Goal: Task Accomplishment & Management: Complete application form

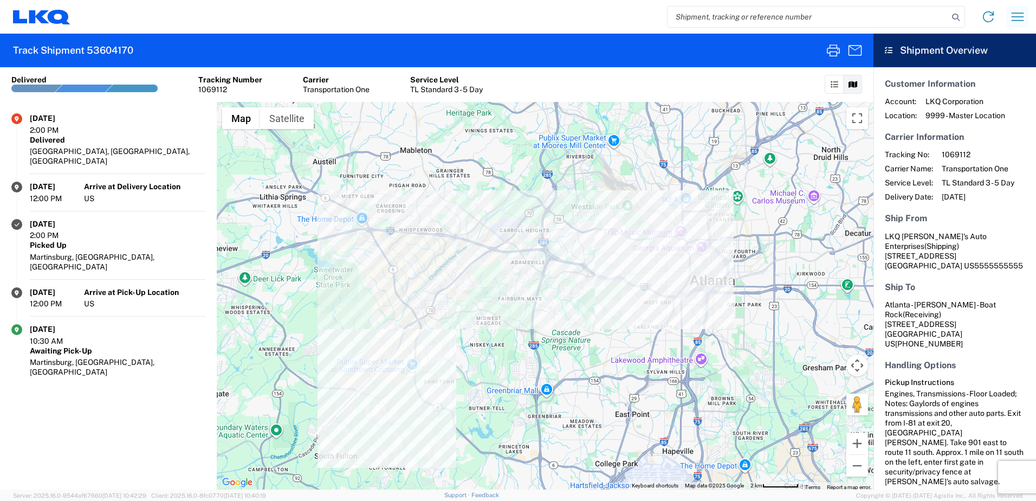
click at [680, 16] on icon "button" at bounding box center [1017, 16] width 17 height 17
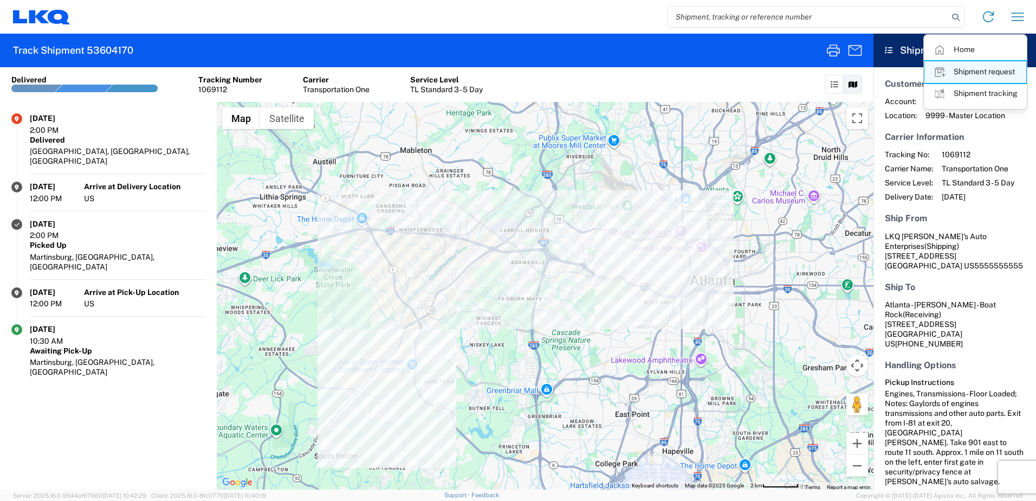
click at [680, 72] on link "Shipment request" at bounding box center [975, 72] width 102 height 22
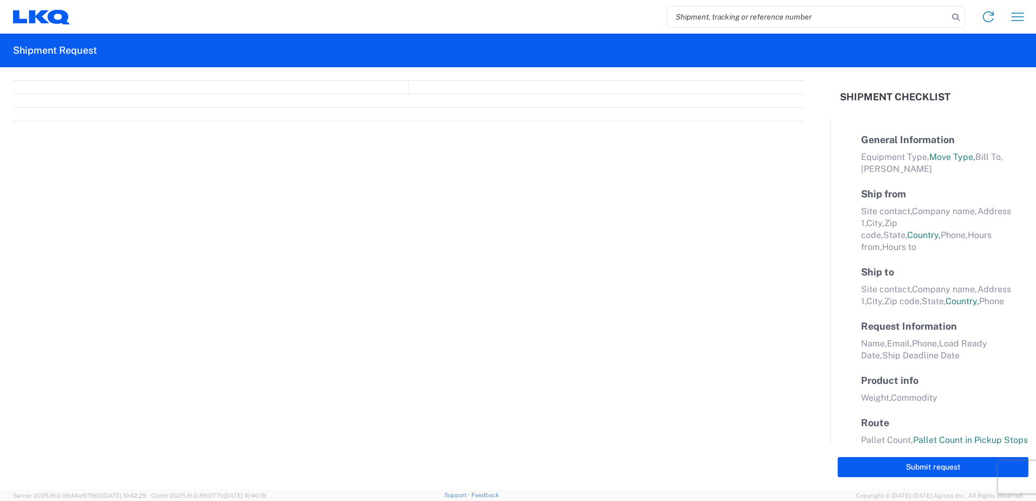
select select "FULL"
select select "LBS"
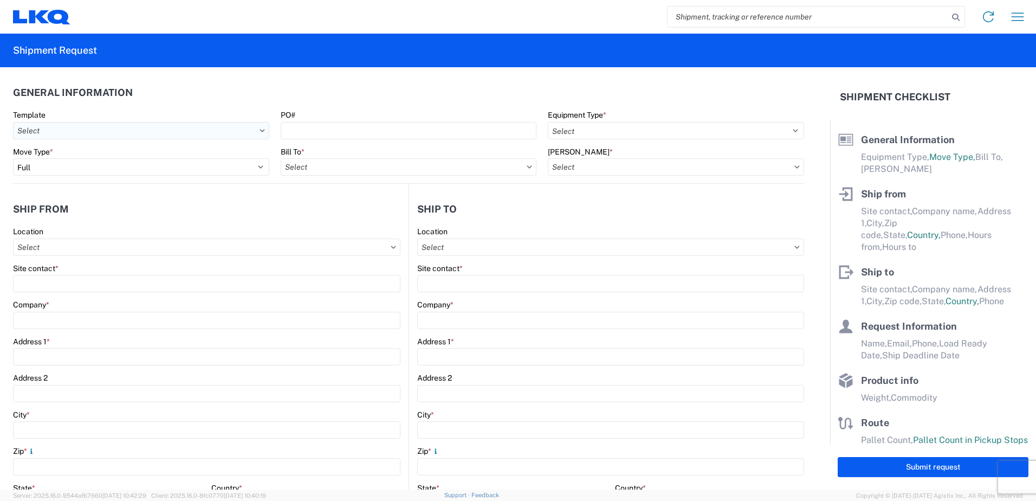
click at [101, 128] on input "Template" at bounding box center [141, 130] width 256 height 17
drag, startPoint x: 204, startPoint y: 86, endPoint x: 224, endPoint y: 128, distance: 46.3
click at [203, 86] on header "General Information" at bounding box center [408, 92] width 791 height 24
click at [261, 131] on icon at bounding box center [261, 130] width 5 height 3
click at [256, 126] on input "Template" at bounding box center [141, 130] width 256 height 17
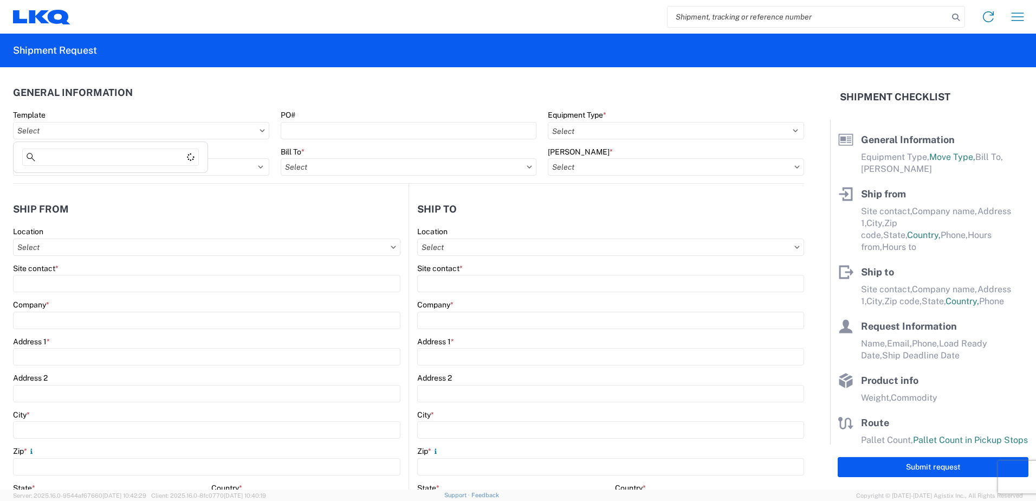
drag, startPoint x: 153, startPoint y: 92, endPoint x: 172, endPoint y: 154, distance: 65.1
click at [154, 92] on header "General Information" at bounding box center [408, 92] width 791 height 24
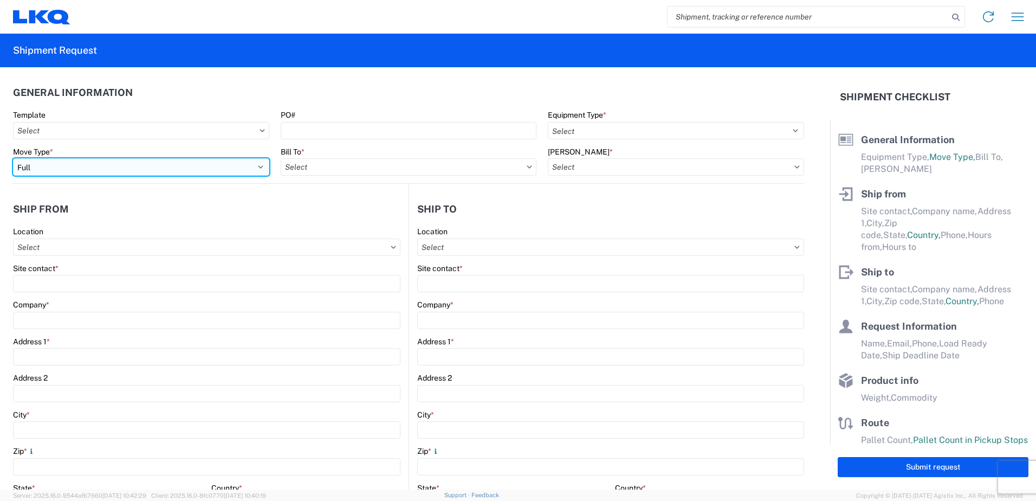
click at [67, 166] on select "Select Full Partial TL" at bounding box center [141, 166] width 256 height 17
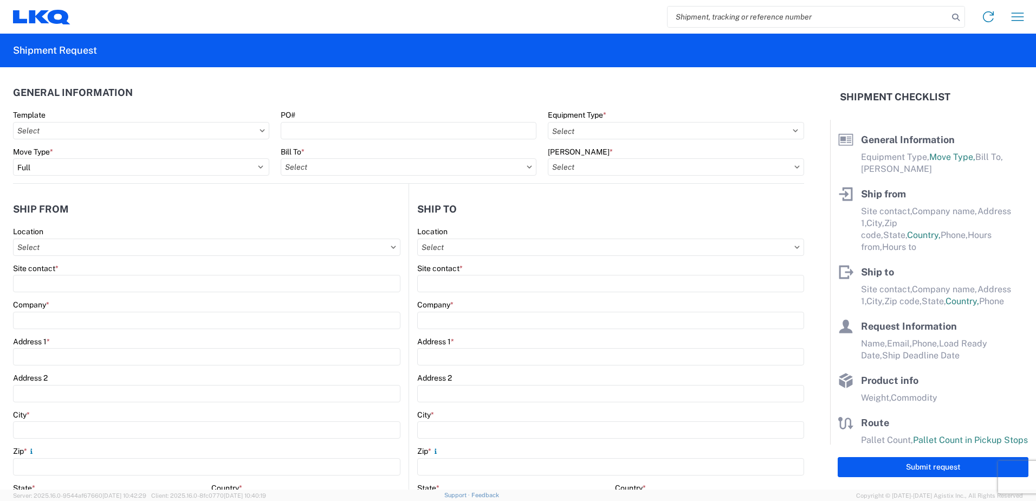
click at [172, 84] on header "General Information" at bounding box center [408, 92] width 791 height 24
click at [680, 132] on select "Select 53’ Dry Van Flatbed Dropdeck (van) Lowboy (flatbed) Rail" at bounding box center [676, 130] width 256 height 17
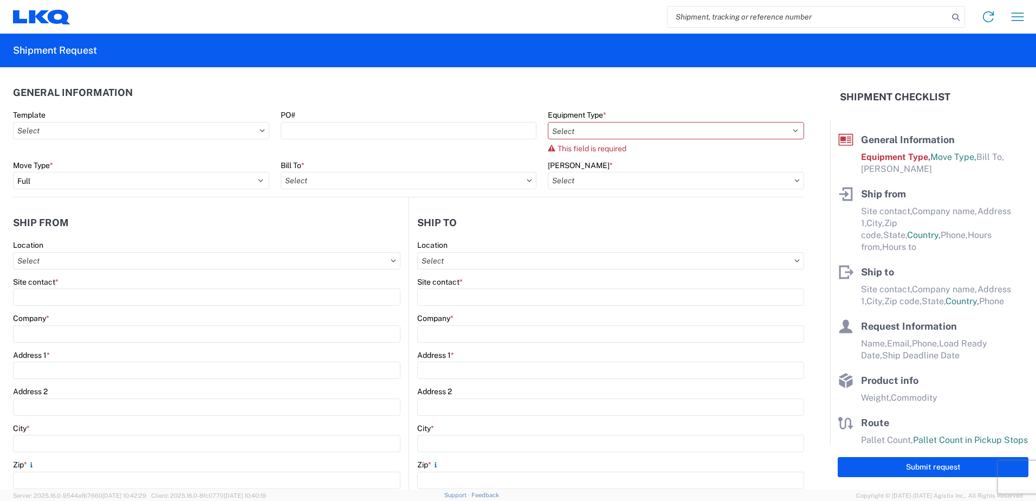
click at [547, 85] on header "General Information" at bounding box center [408, 92] width 791 height 24
drag, startPoint x: 561, startPoint y: 173, endPoint x: 559, endPoint y: 179, distance: 5.8
click at [560, 174] on input "[PERSON_NAME] *" at bounding box center [676, 180] width 256 height 17
type input "1383"
click at [472, 222] on header "Ship to" at bounding box center [606, 222] width 395 height 24
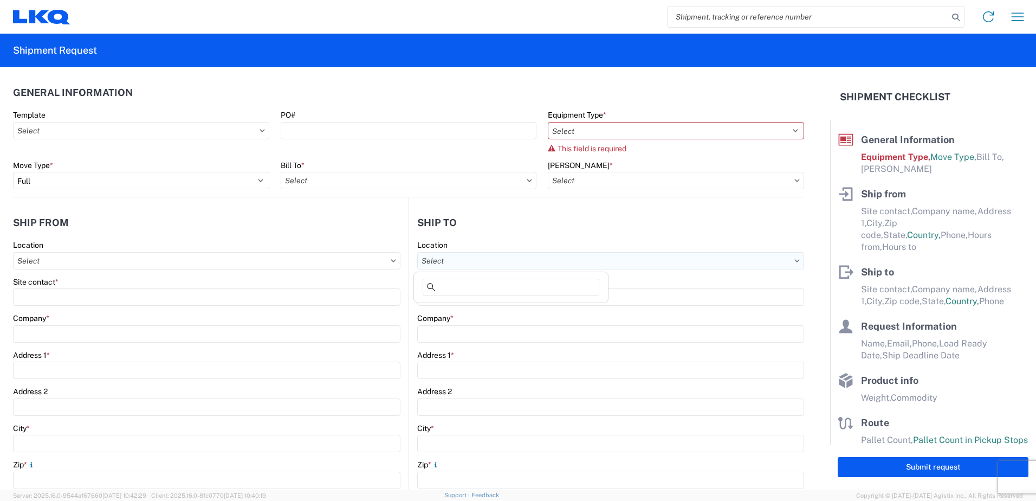
click at [400, 261] on input "Location" at bounding box center [206, 260] width 387 height 17
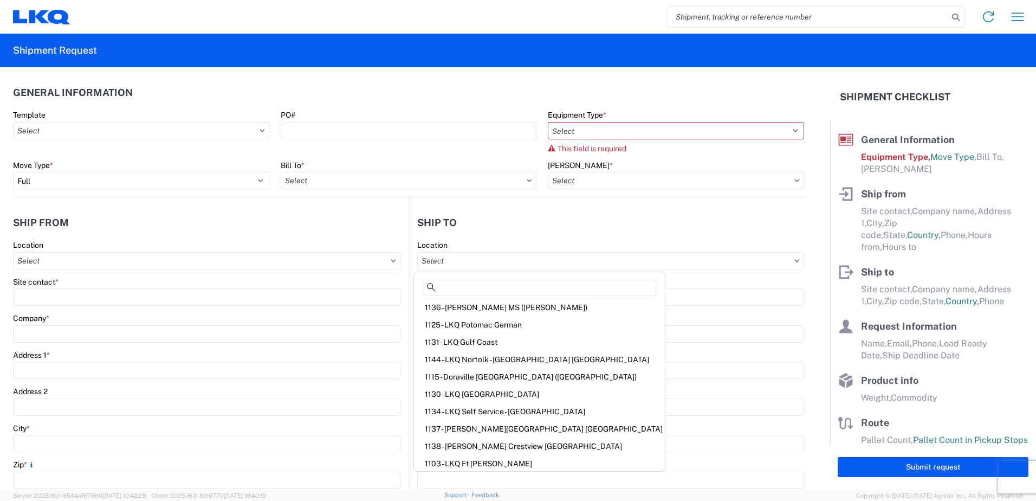
scroll to position [178, 0]
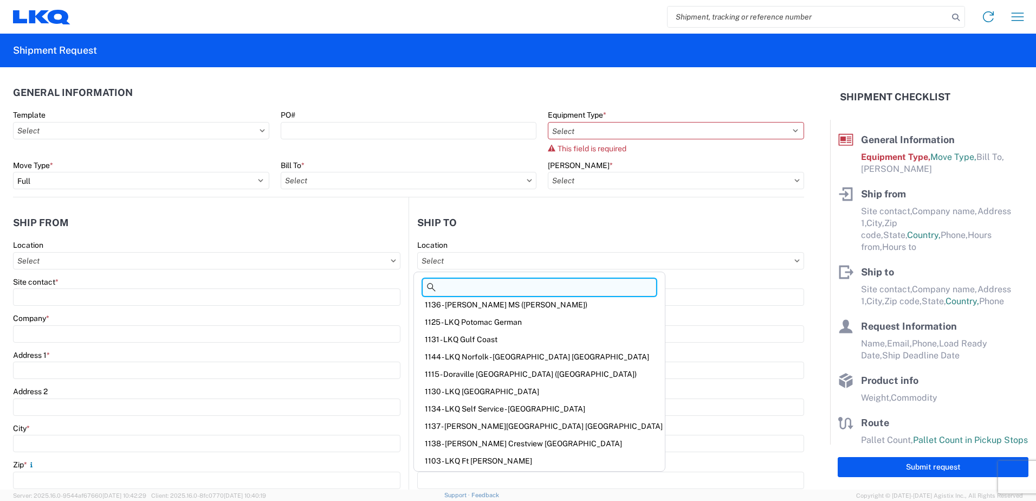
click at [451, 289] on input at bounding box center [539, 286] width 233 height 17
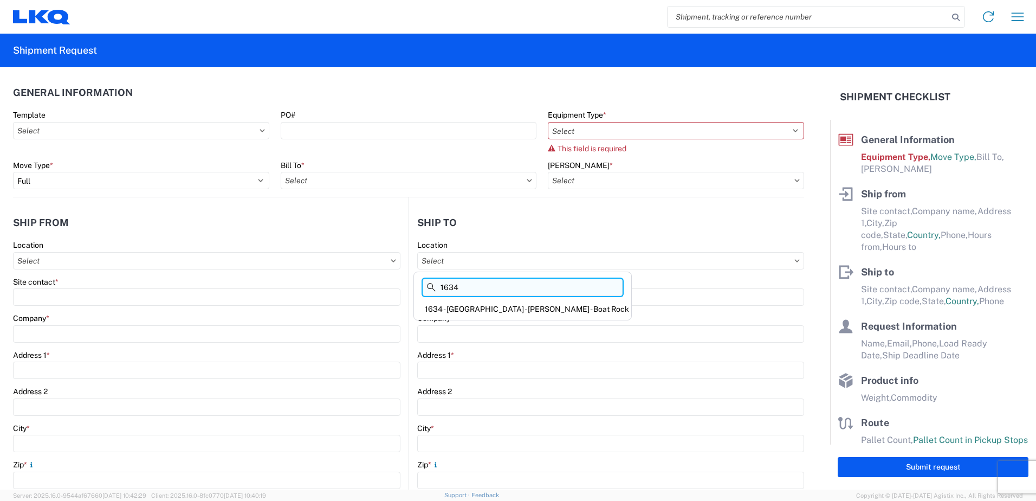
scroll to position [0, 0]
type input "1634"
click at [475, 297] on div "1634 - [GEOGRAPHIC_DATA] - [PERSON_NAME] - Boat Rock" at bounding box center [522, 308] width 213 height 17
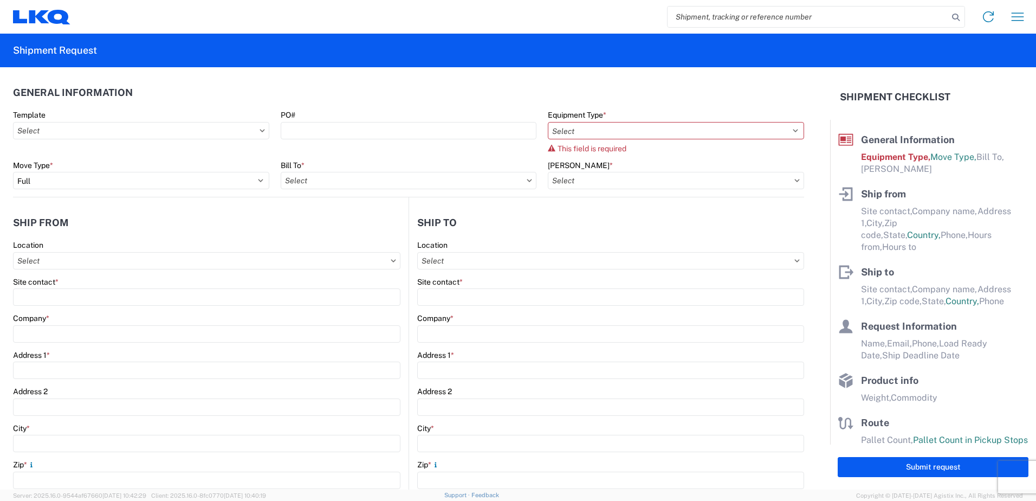
type input "1634 - [GEOGRAPHIC_DATA] - [PERSON_NAME] - Boat Rock"
type input "LKQ Corporation"
type input "[STREET_ADDRESS]"
type input "[GEOGRAPHIC_DATA]"
type input "30336"
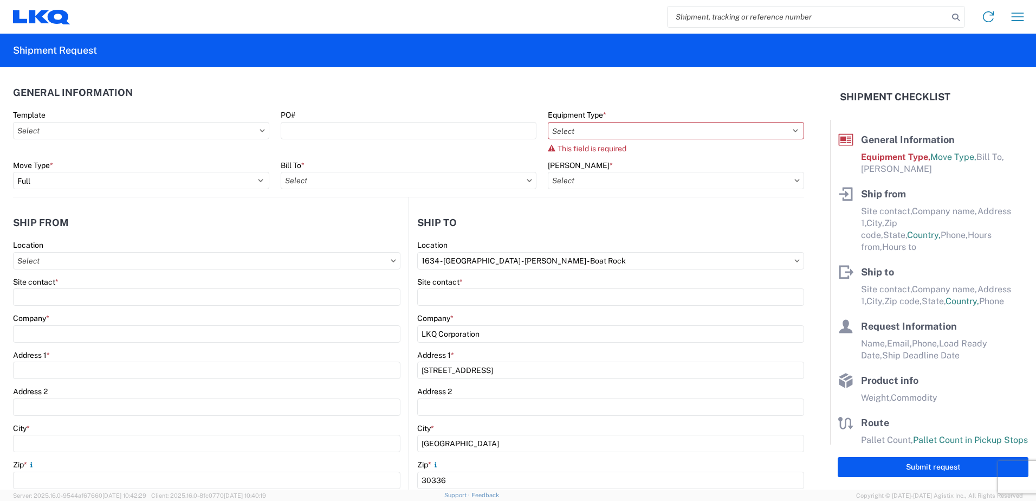
select select "GA"
select select "US"
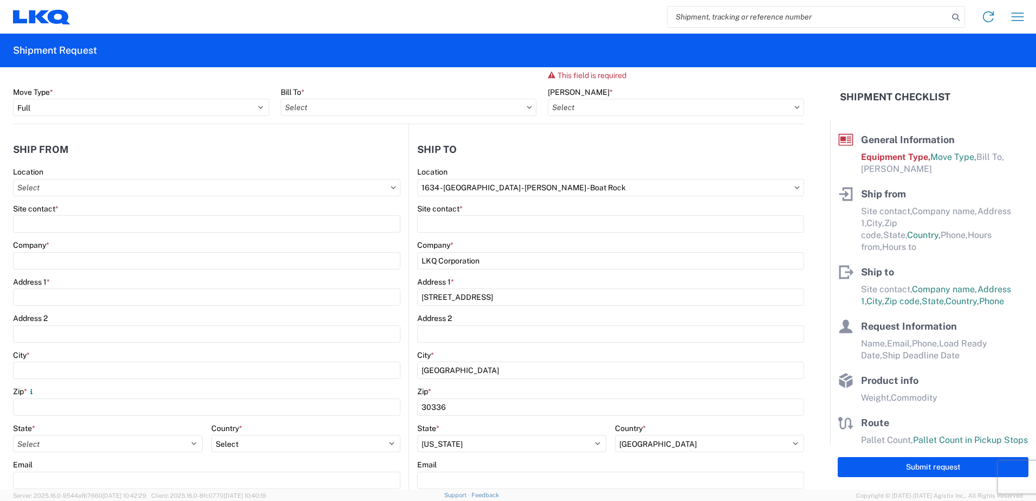
scroll to position [54, 0]
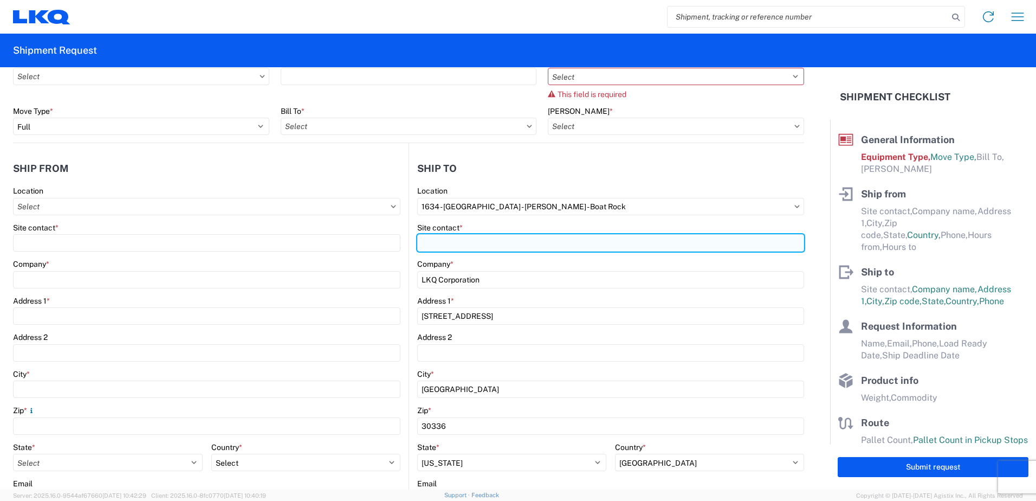
click at [432, 245] on input "Site contact *" at bounding box center [610, 242] width 387 height 17
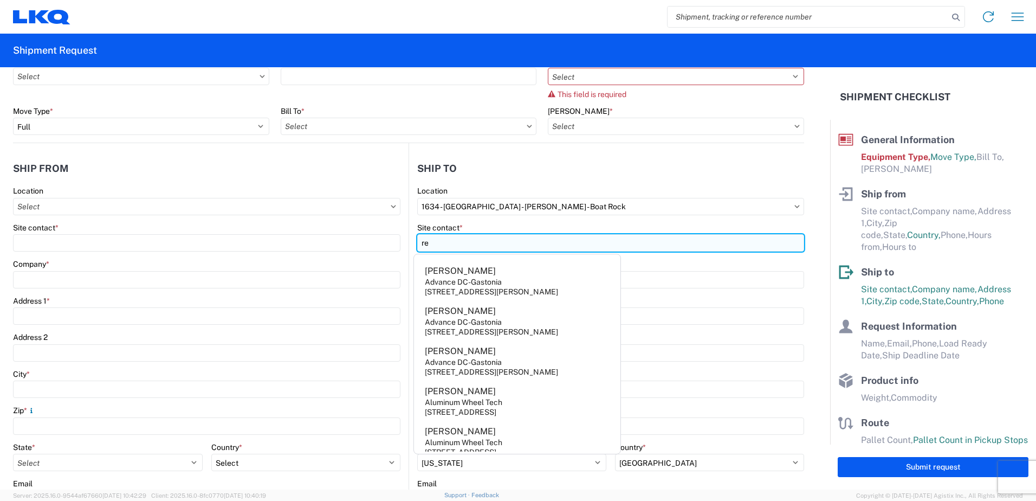
type input "r"
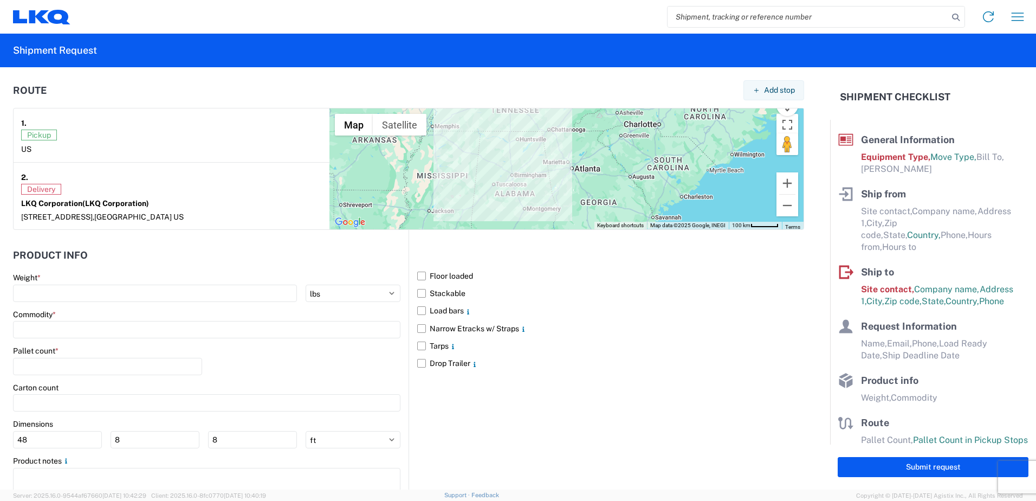
scroll to position [867, 0]
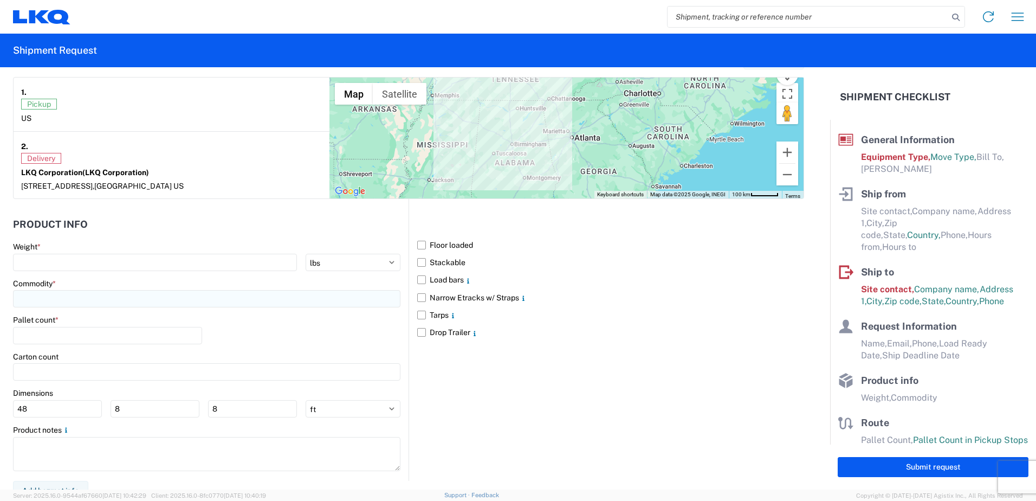
click at [32, 297] on input at bounding box center [206, 298] width 387 height 17
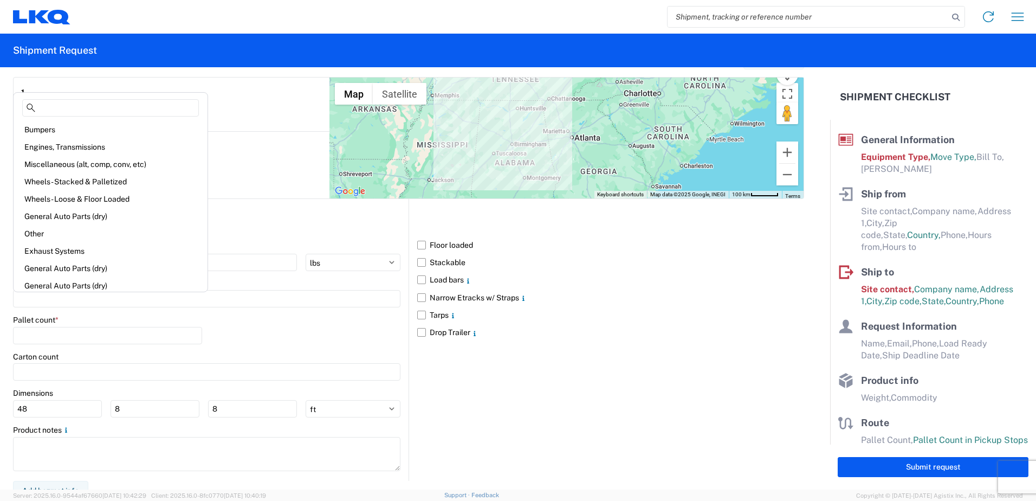
click at [274, 210] on div "Product Info Weight * kgs lbs Commodity * Pallet count * Carton count Dimension…" at bounding box center [210, 339] width 395 height 281
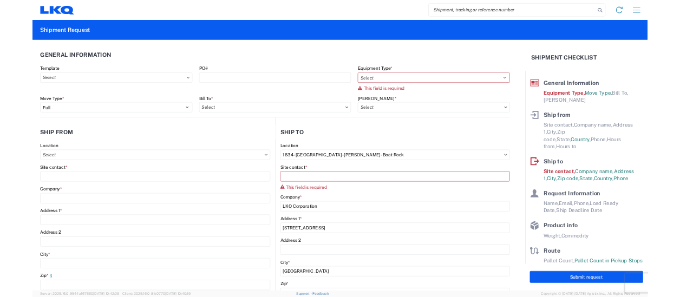
scroll to position [25, 0]
